Goal: Complete application form

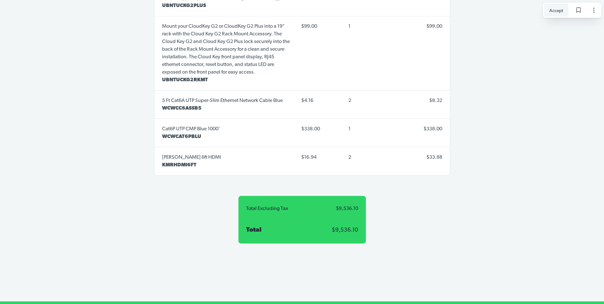
scroll to position [2389, 0]
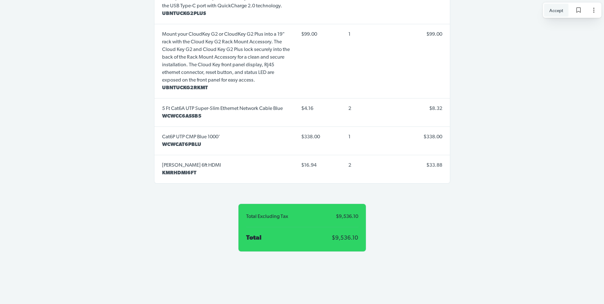
click at [554, 12] on span "Accept" at bounding box center [556, 10] width 14 height 7
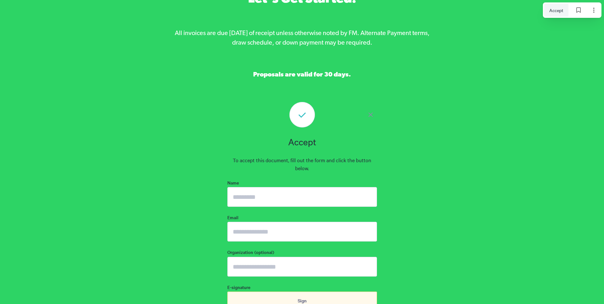
scroll to position [2847, 0]
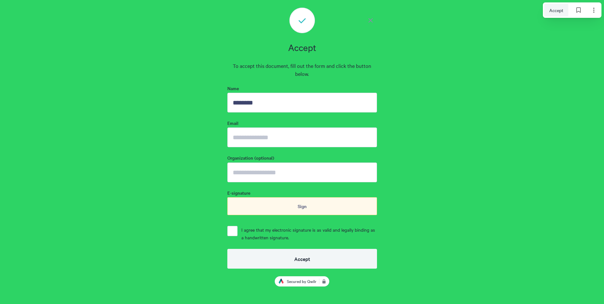
click at [273, 93] on input "********" at bounding box center [302, 103] width 150 height 20
type input "**********"
click at [268, 162] on input "Organization (optional)" at bounding box center [302, 172] width 150 height 20
type input "**********"
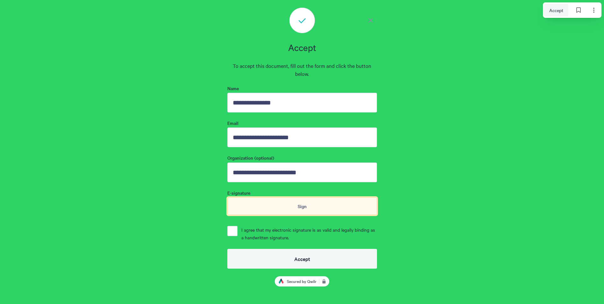
click at [297, 198] on div "Sign" at bounding box center [302, 206] width 150 height 18
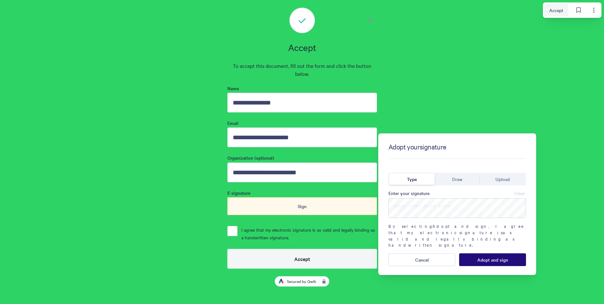
click at [456, 179] on span "Draw" at bounding box center [457, 179] width 10 height 7
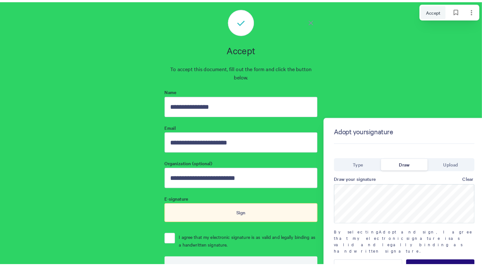
scroll to position [2739, 0]
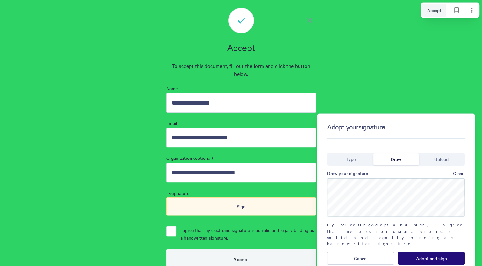
click at [457, 172] on span "Clear" at bounding box center [458, 172] width 11 height 5
click at [456, 172] on span "Clear" at bounding box center [458, 172] width 11 height 5
click at [456, 176] on span "Clear" at bounding box center [458, 172] width 11 height 5
click at [459, 176] on button "Clear" at bounding box center [458, 173] width 13 height 10
click at [456, 175] on span "Clear" at bounding box center [458, 172] width 11 height 5
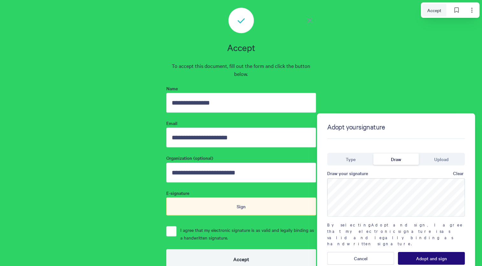
click at [429, 255] on span "Adopt and sign" at bounding box center [431, 257] width 31 height 5
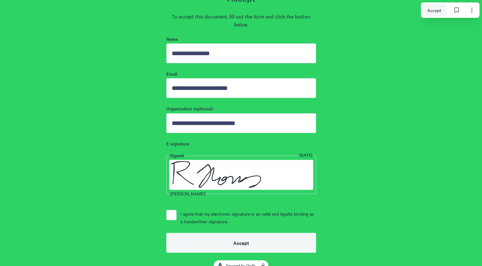
scroll to position [2803, 0]
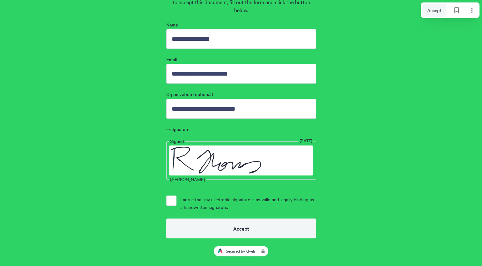
click at [170, 195] on button "I agree that my electronic signature is as valid and legally binding as a handw…" at bounding box center [171, 200] width 10 height 10
click at [247, 225] on span "Accept" at bounding box center [241, 228] width 16 height 6
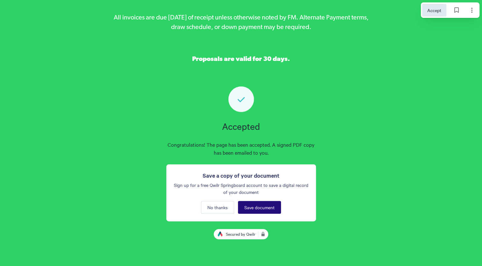
click at [257, 204] on span "Save document" at bounding box center [259, 206] width 30 height 5
